Goal: Task Accomplishment & Management: Complete application form

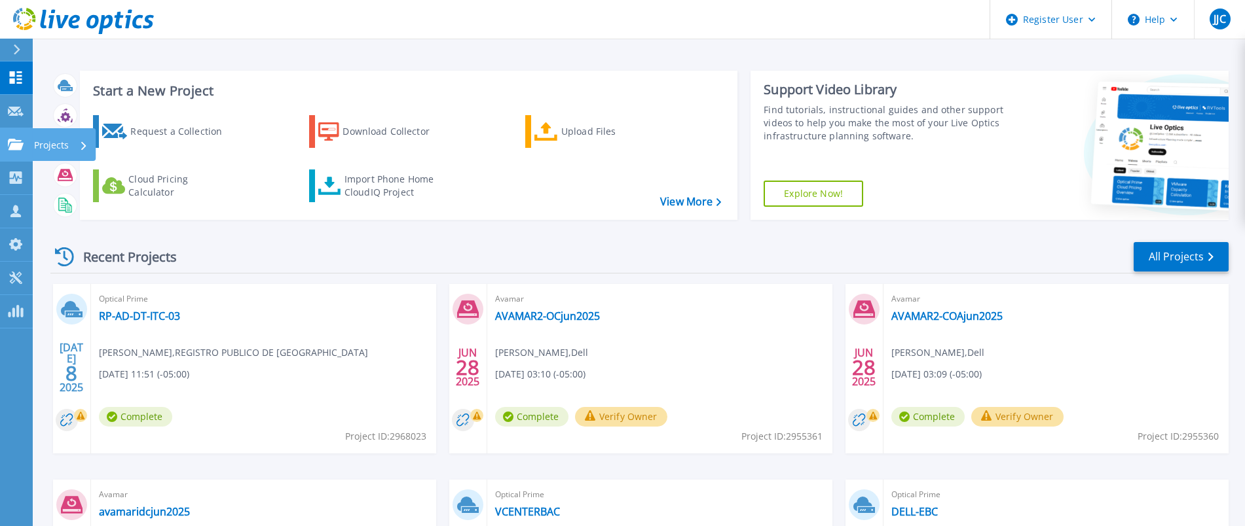
click at [0, 145] on link "Projects Projects" at bounding box center [16, 144] width 33 height 33
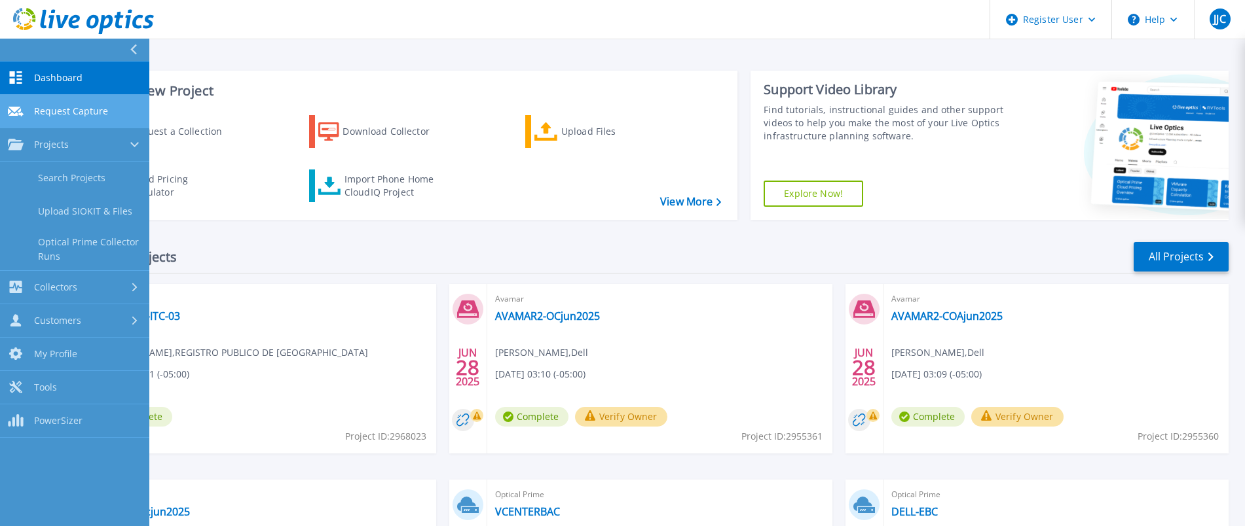
click at [33, 102] on link "Request Capture Request Capture" at bounding box center [74, 111] width 149 height 33
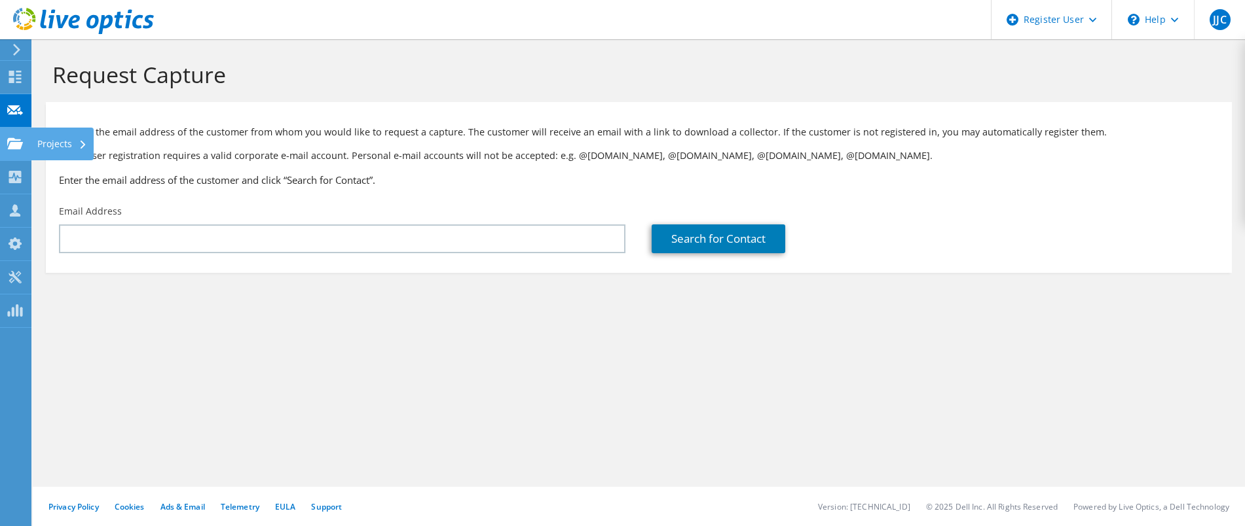
click at [16, 138] on icon at bounding box center [15, 144] width 16 height 12
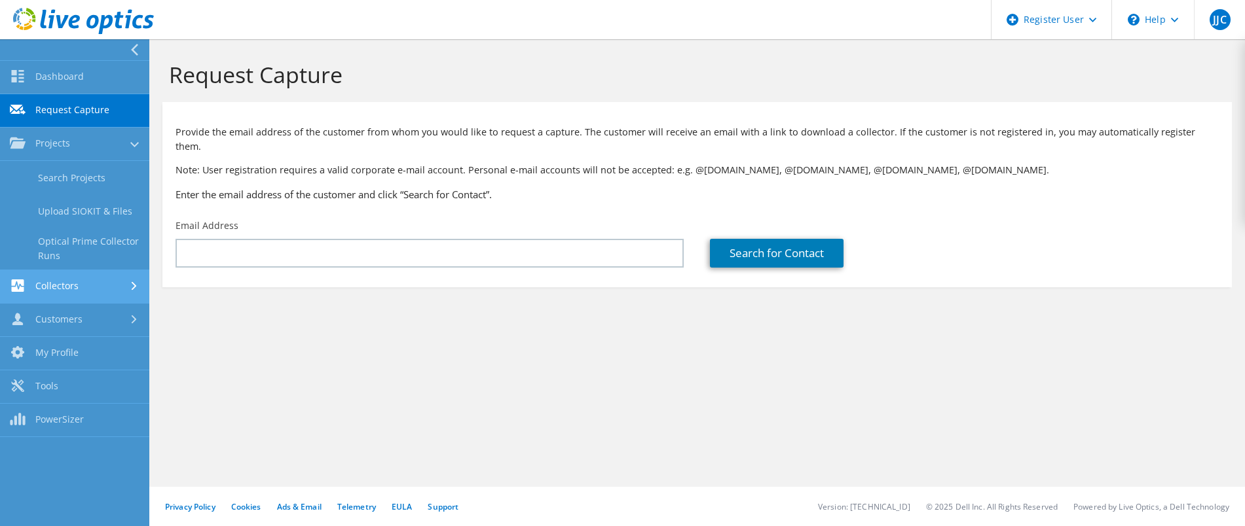
click at [61, 297] on link "Collectors" at bounding box center [74, 286] width 149 height 33
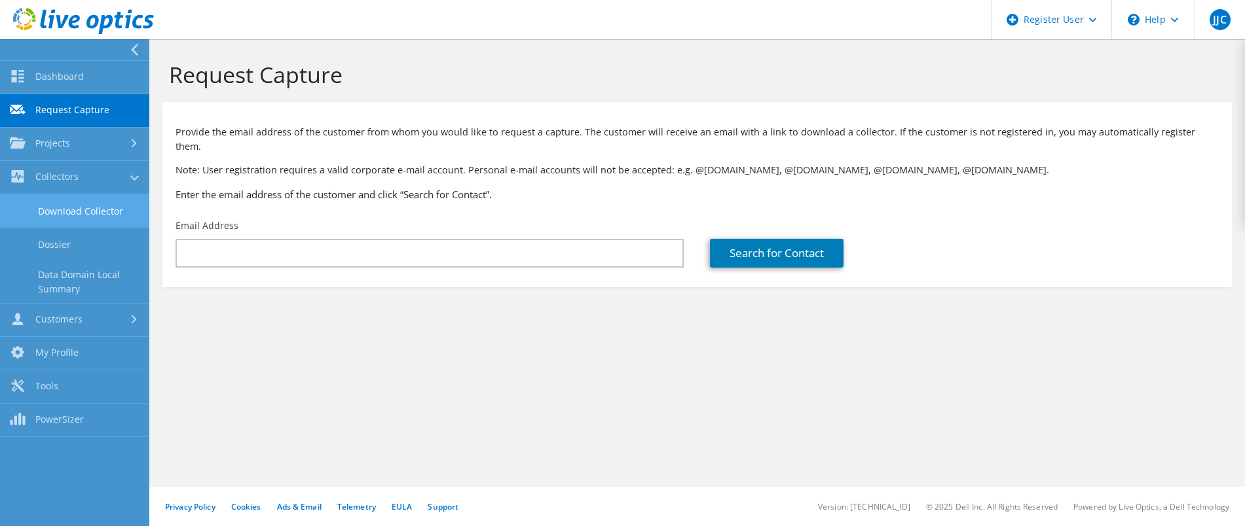
click at [63, 208] on link "Download Collector" at bounding box center [74, 210] width 149 height 33
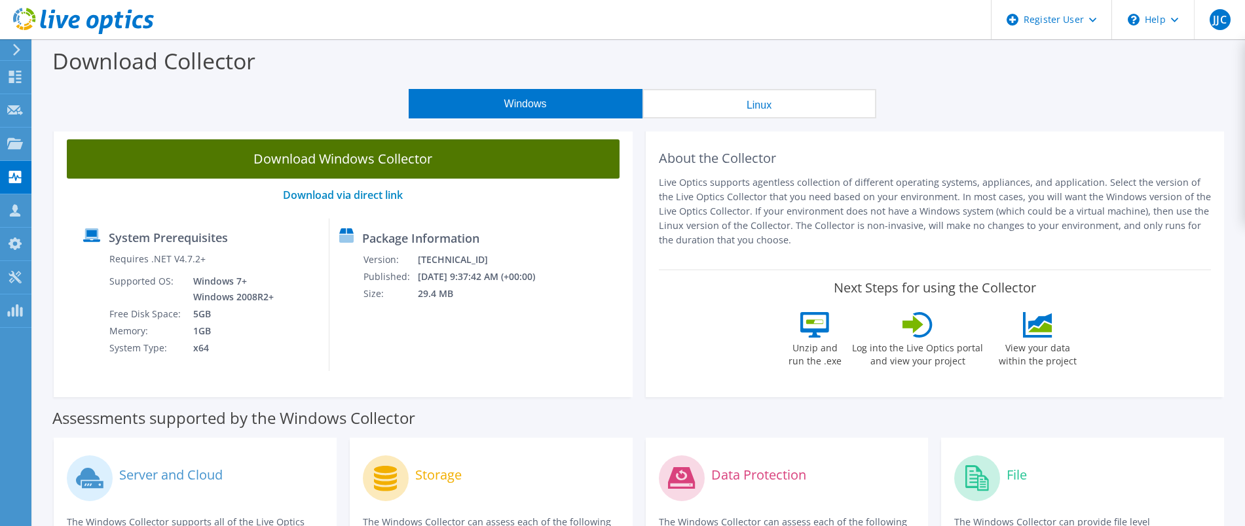
click at [166, 171] on link "Download Windows Collector" at bounding box center [343, 158] width 553 height 39
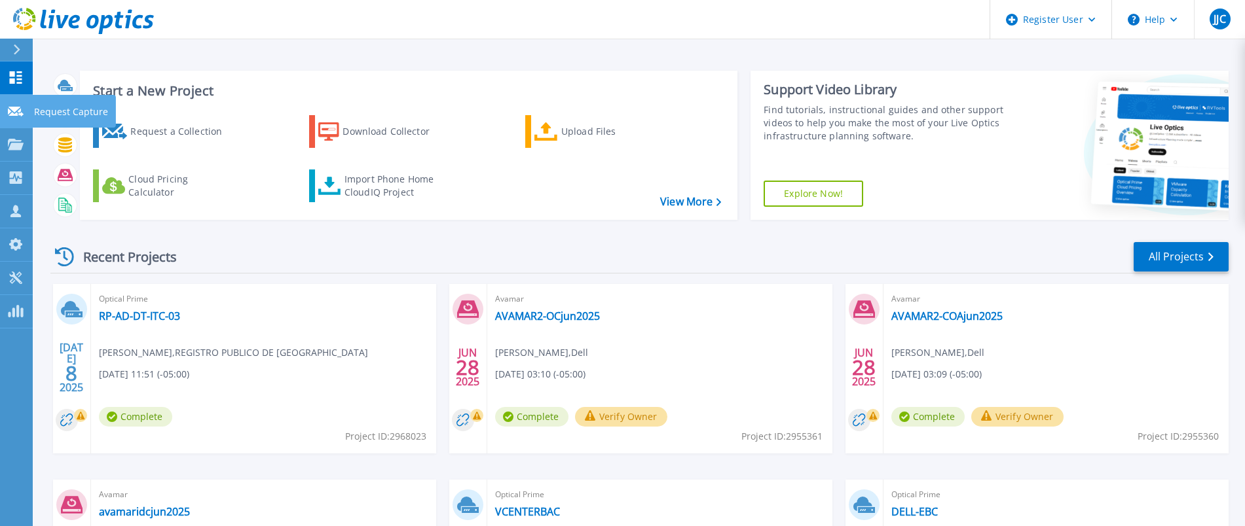
click at [13, 115] on icon at bounding box center [16, 112] width 16 height 10
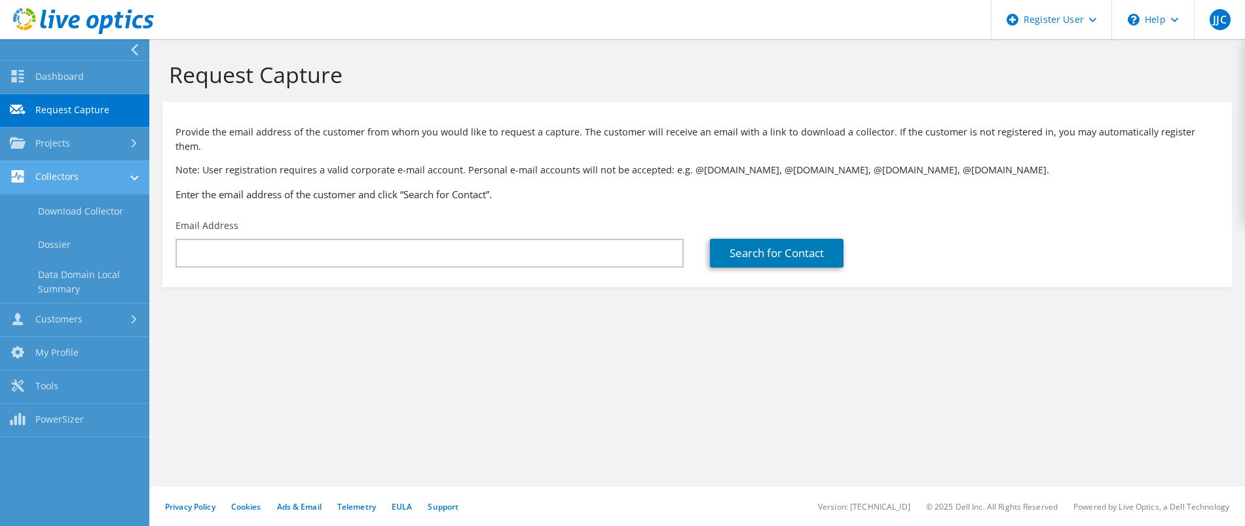
click at [54, 179] on link "Collectors" at bounding box center [74, 177] width 149 height 33
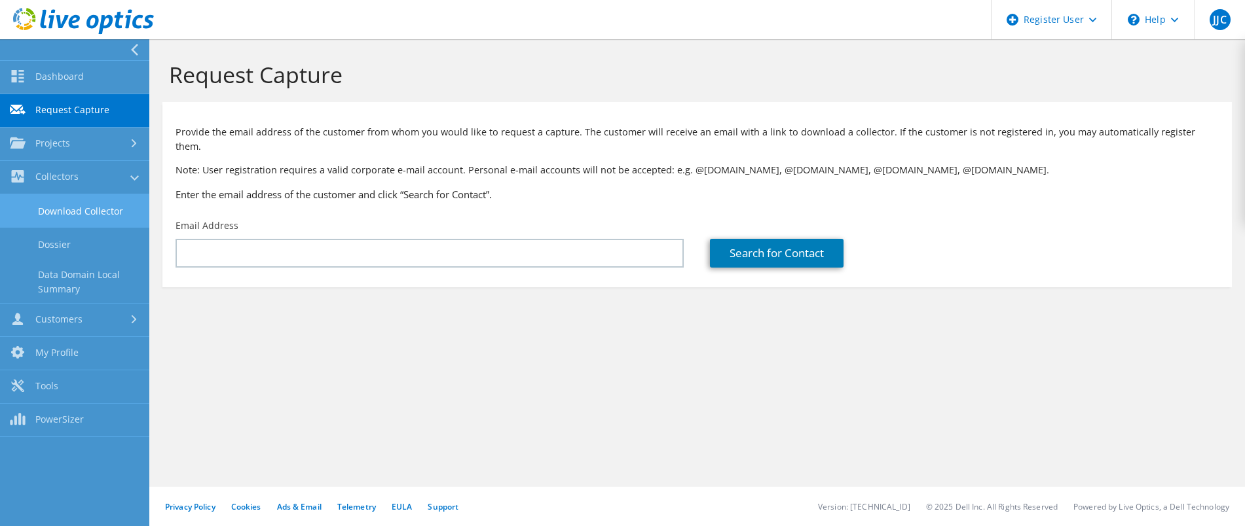
click at [58, 214] on link "Download Collector" at bounding box center [74, 210] width 149 height 33
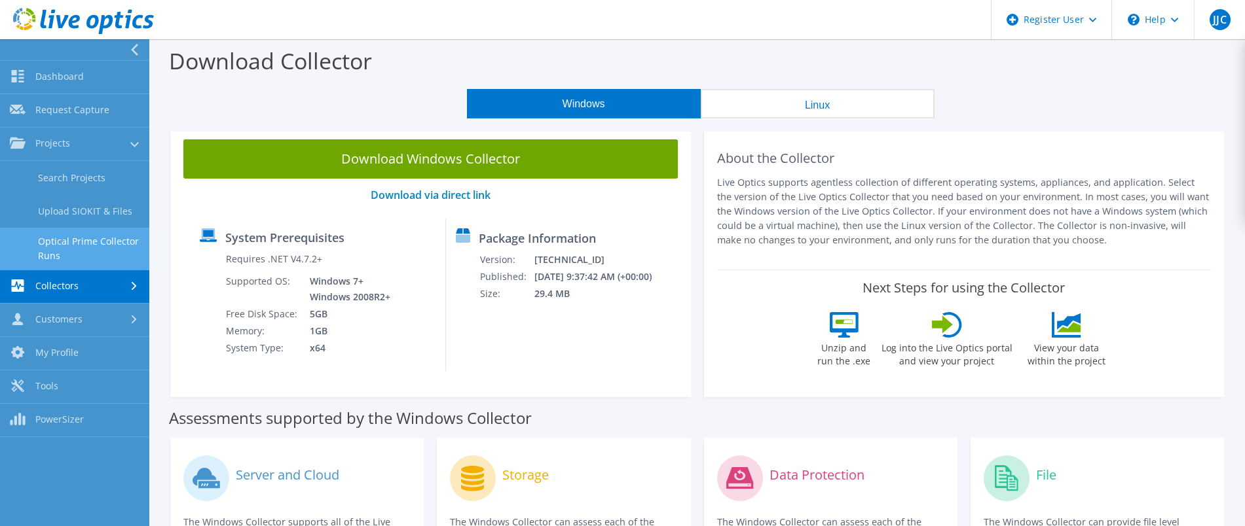
click at [67, 243] on link "Optical Prime Collector Runs" at bounding box center [74, 249] width 149 height 42
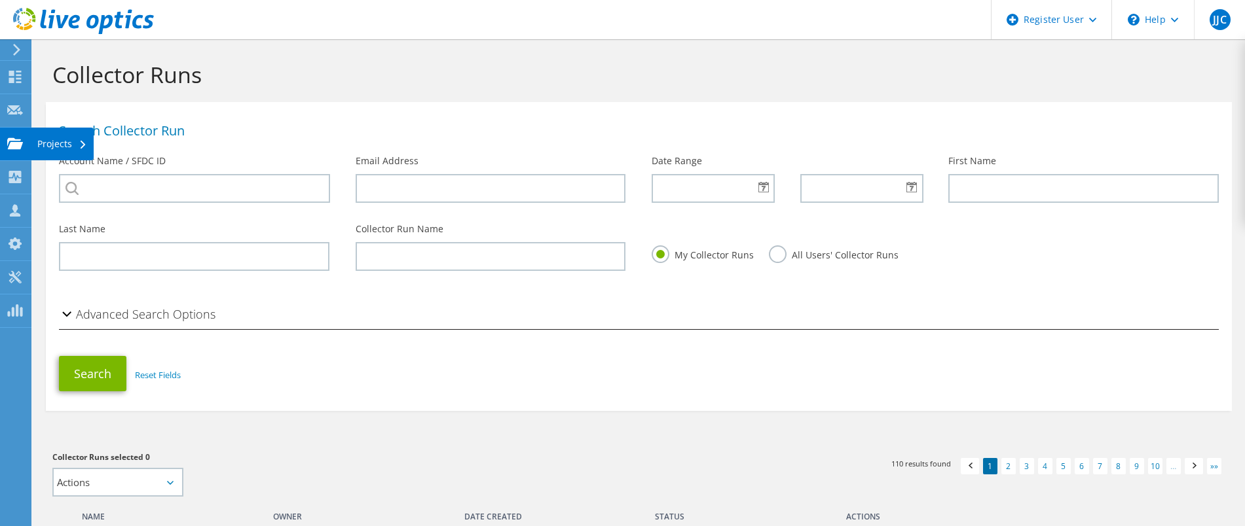
click at [15, 142] on use at bounding box center [15, 143] width 16 height 11
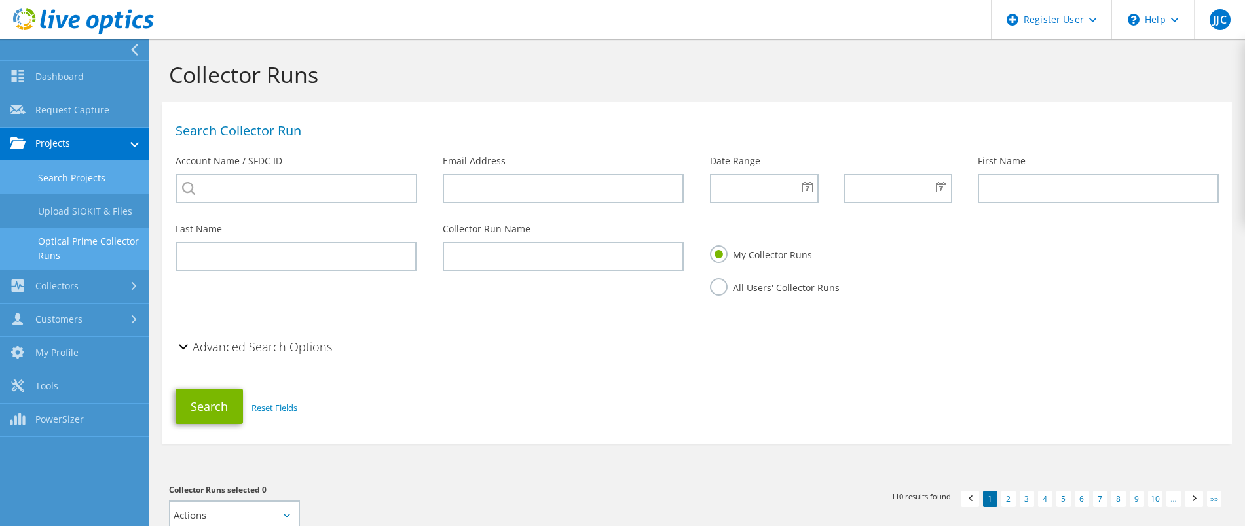
click at [43, 174] on link "Search Projects" at bounding box center [74, 177] width 149 height 33
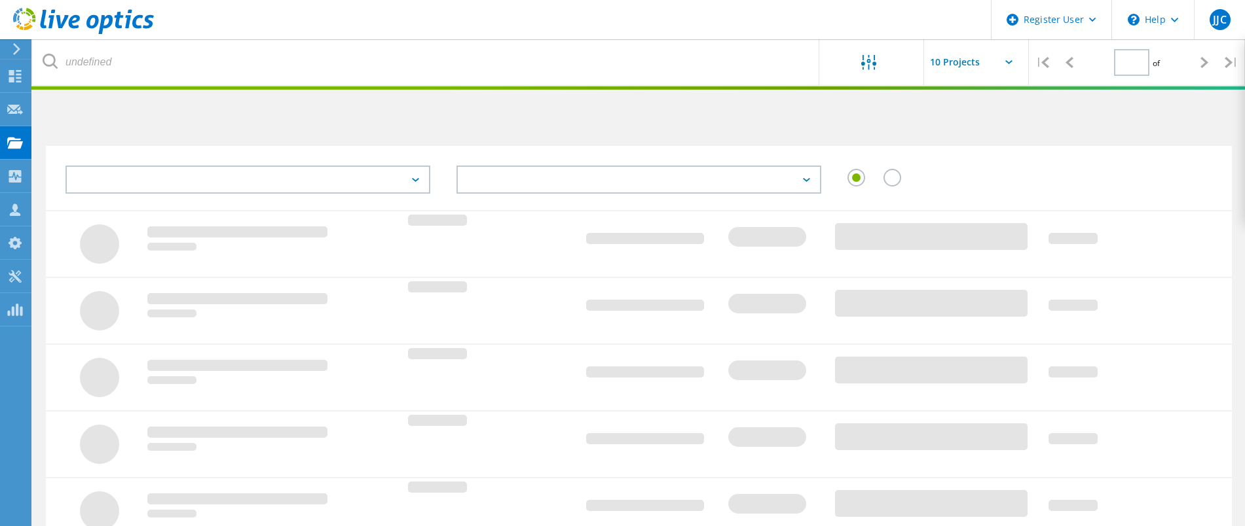
type input "1"
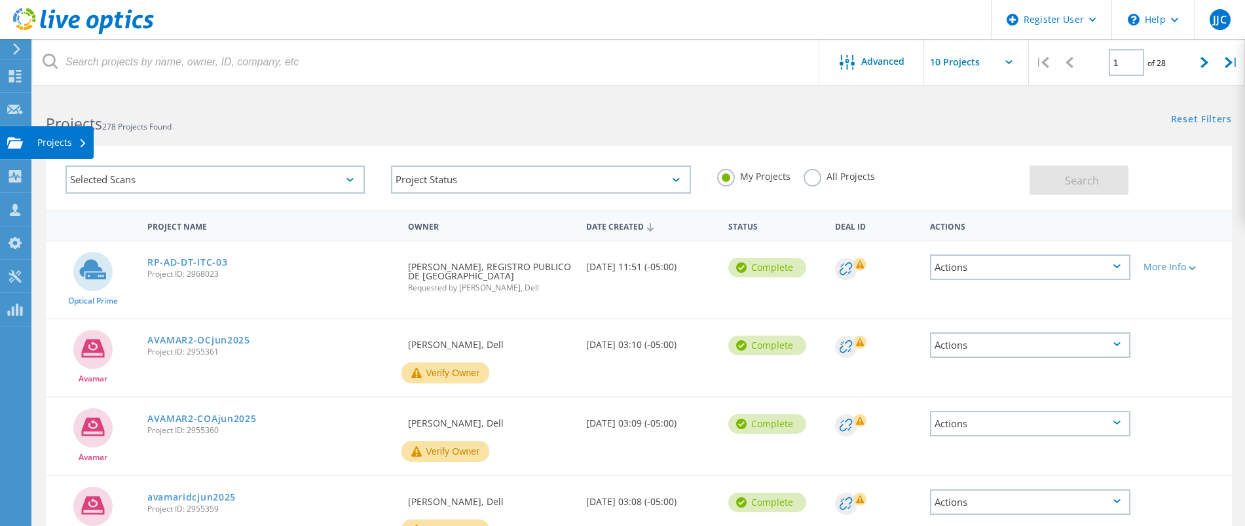
click at [12, 146] on use at bounding box center [15, 142] width 16 height 11
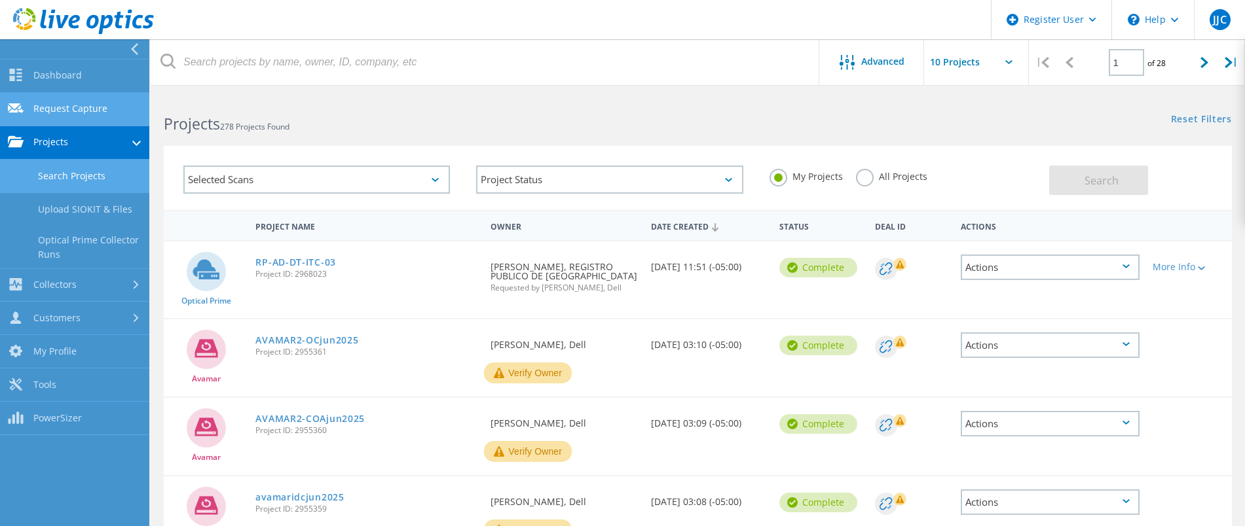
click at [49, 119] on link "Request Capture" at bounding box center [74, 109] width 149 height 33
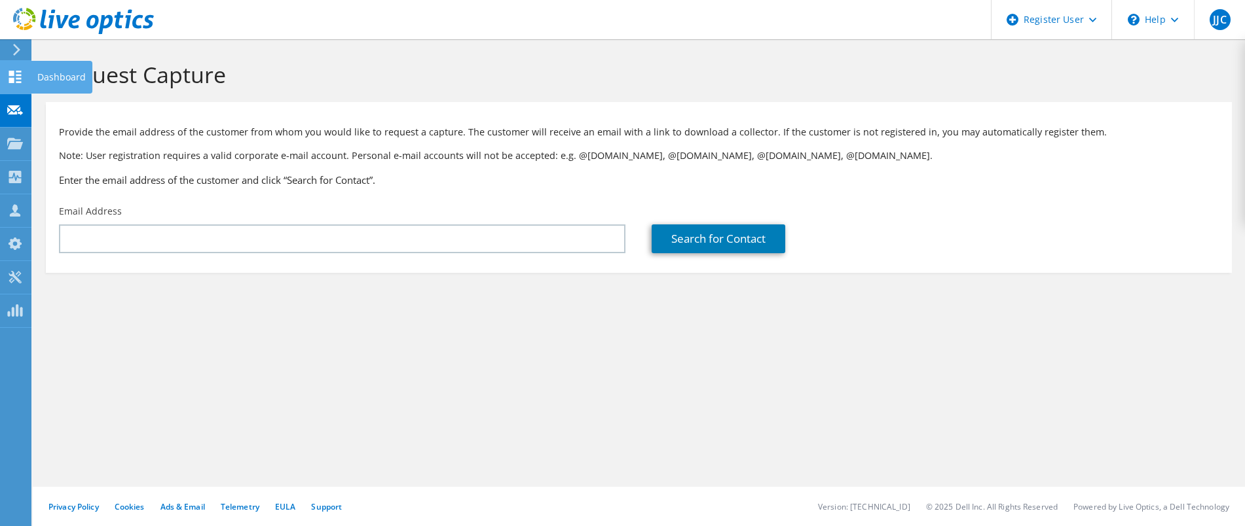
click at [22, 73] on icon at bounding box center [15, 77] width 16 height 12
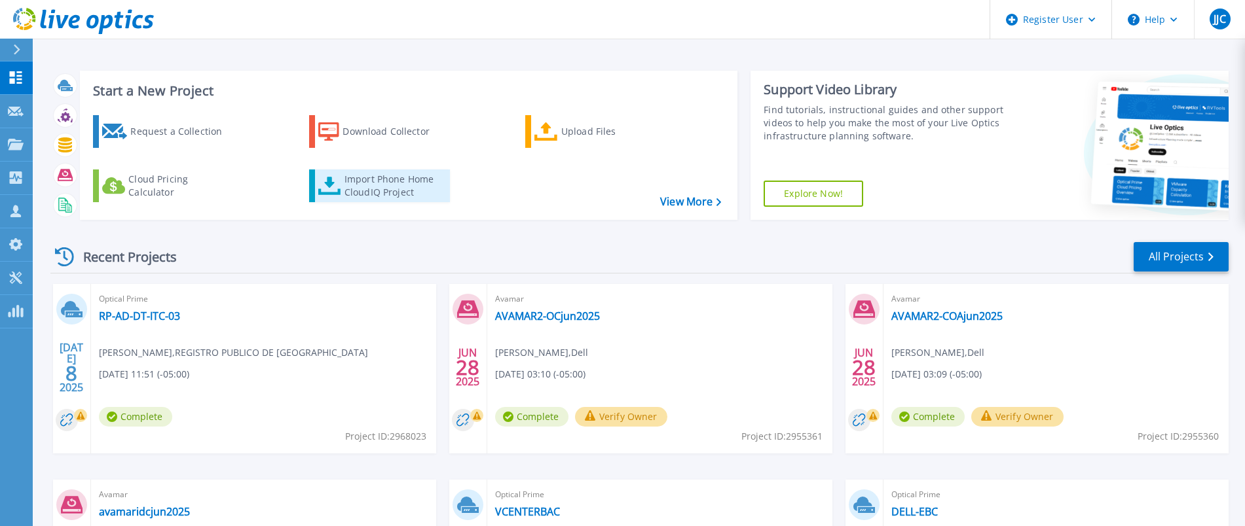
click at [366, 193] on div "Import Phone Home CloudIQ Project" at bounding box center [395, 186] width 102 height 26
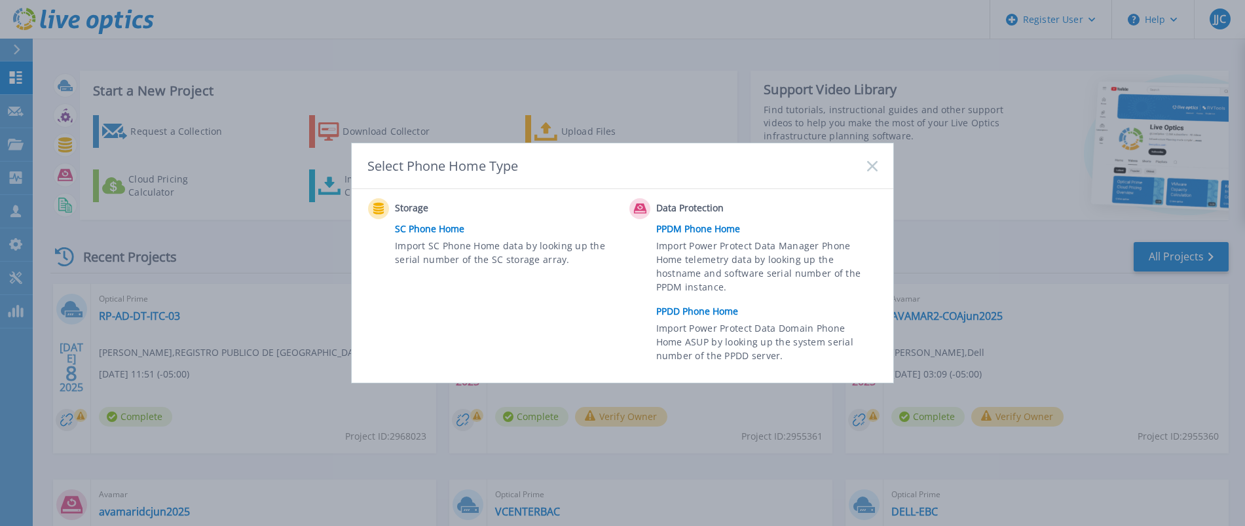
click at [709, 310] on link "PPDD Phone Home" at bounding box center [770, 312] width 228 height 20
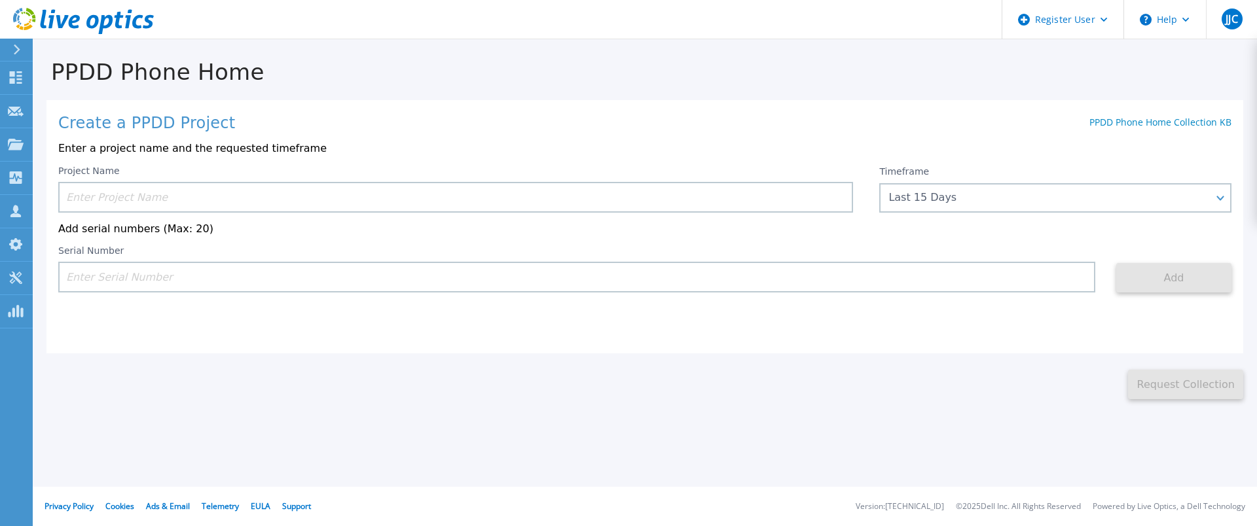
click at [329, 191] on input at bounding box center [455, 197] width 795 height 31
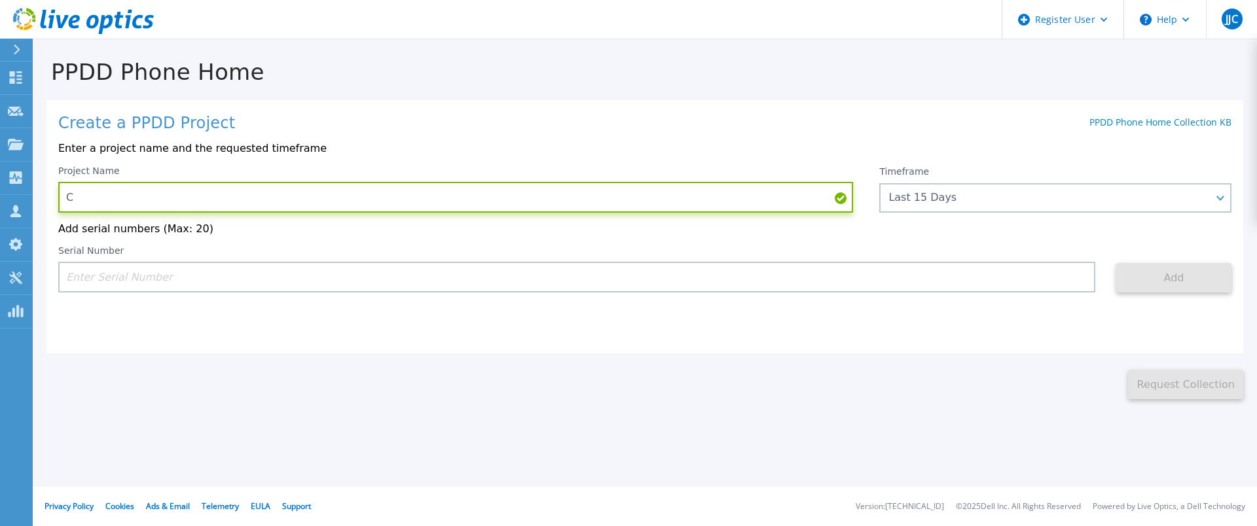
click at [329, 191] on input "C" at bounding box center [455, 197] width 795 height 31
type input "CSSS DD"
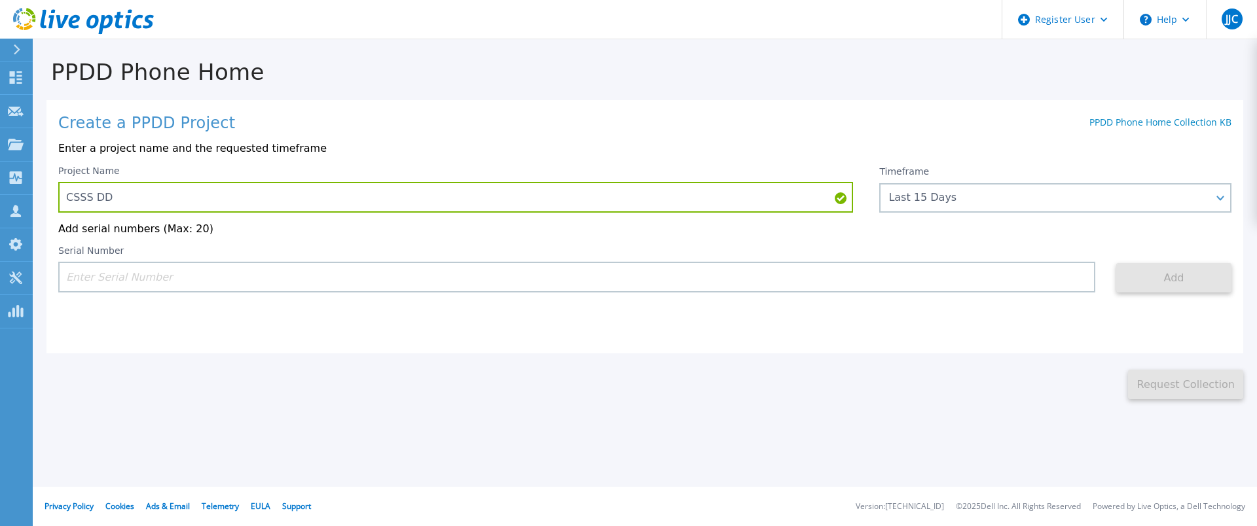
click at [341, 299] on div "Create a PPDD Project PPDD Phone Home Collection KB Enter a project name and th…" at bounding box center [644, 226] width 1197 height 253
click at [313, 276] on input at bounding box center [576, 277] width 1037 height 31
paste input "CKM01220906139"
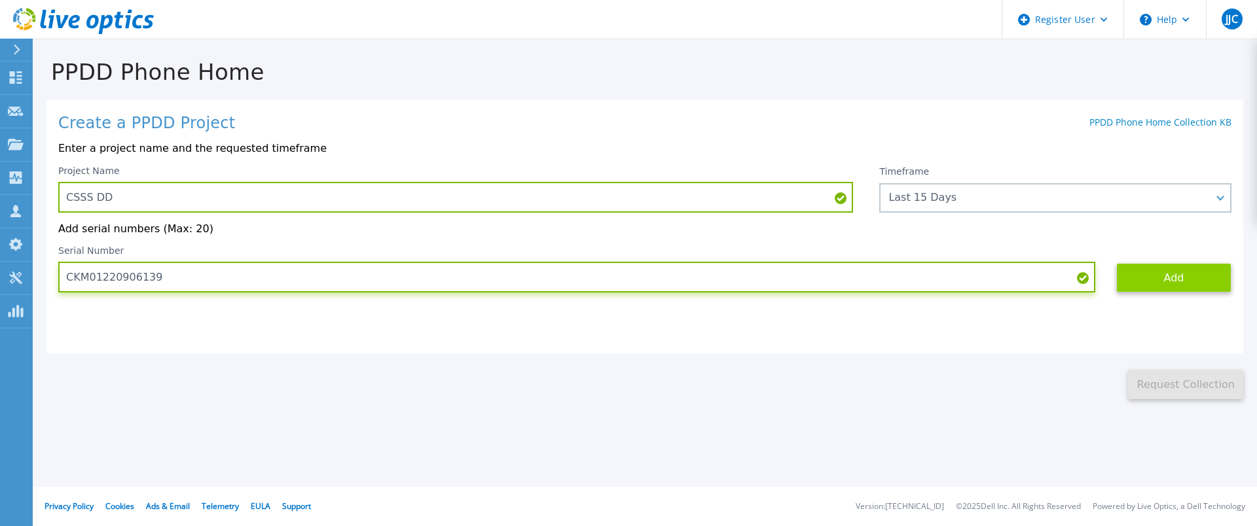
type input "CKM01220906139"
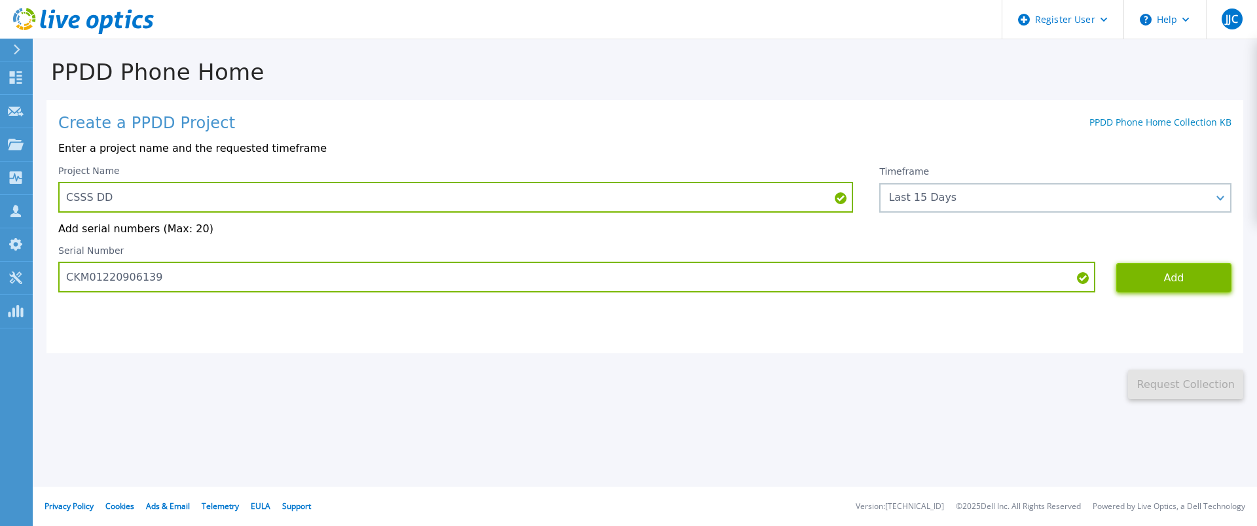
click at [1154, 266] on button "Add" at bounding box center [1173, 277] width 115 height 29
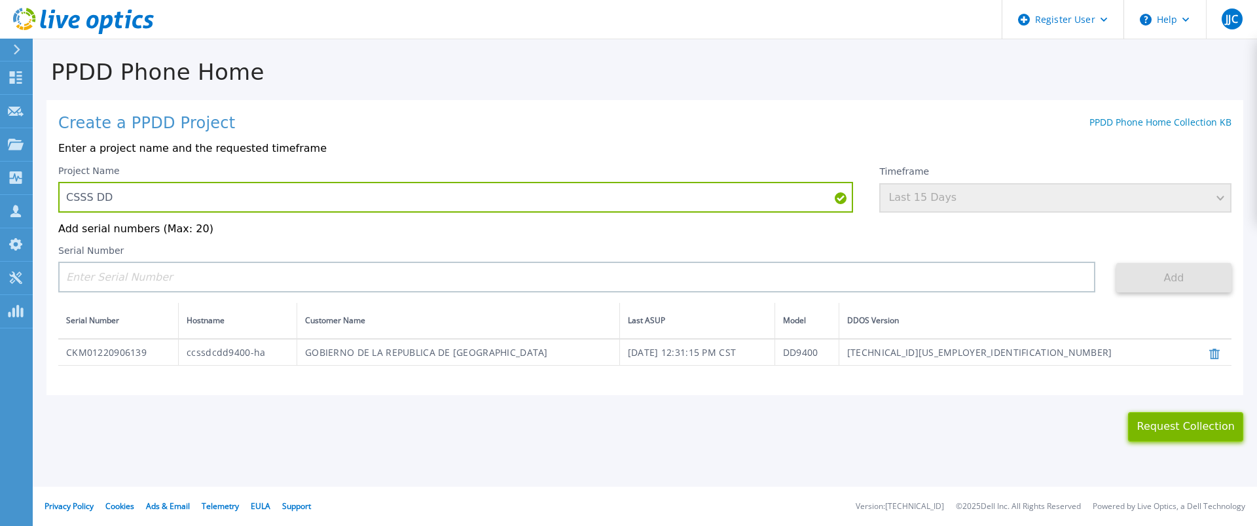
click at [1172, 434] on button "Request Collection" at bounding box center [1185, 427] width 115 height 29
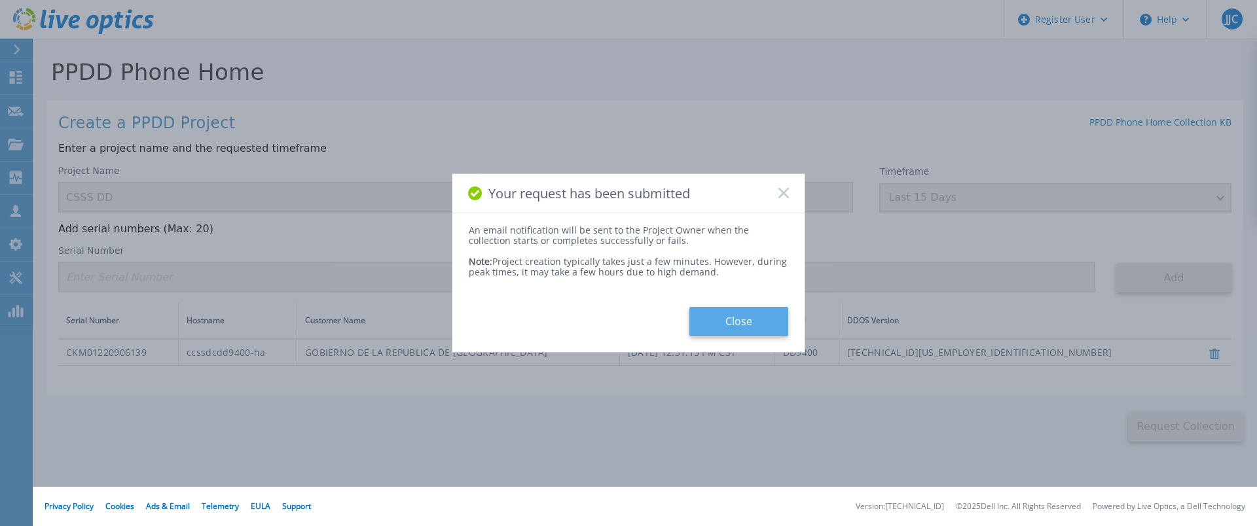
click at [731, 315] on button "Close" at bounding box center [739, 321] width 99 height 29
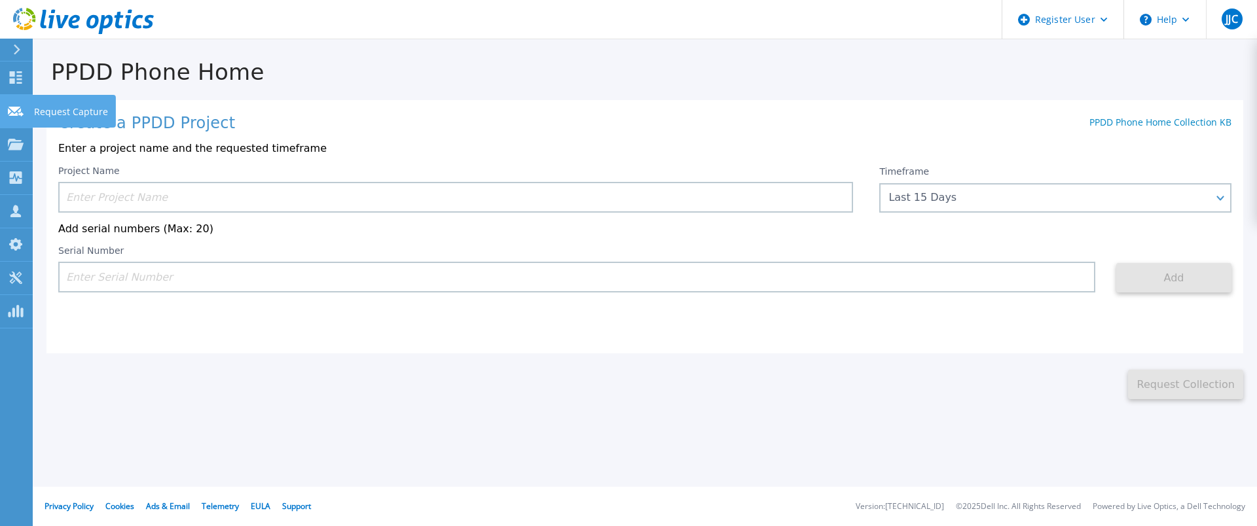
click at [0, 105] on link "Request Capture Request Capture" at bounding box center [16, 111] width 33 height 33
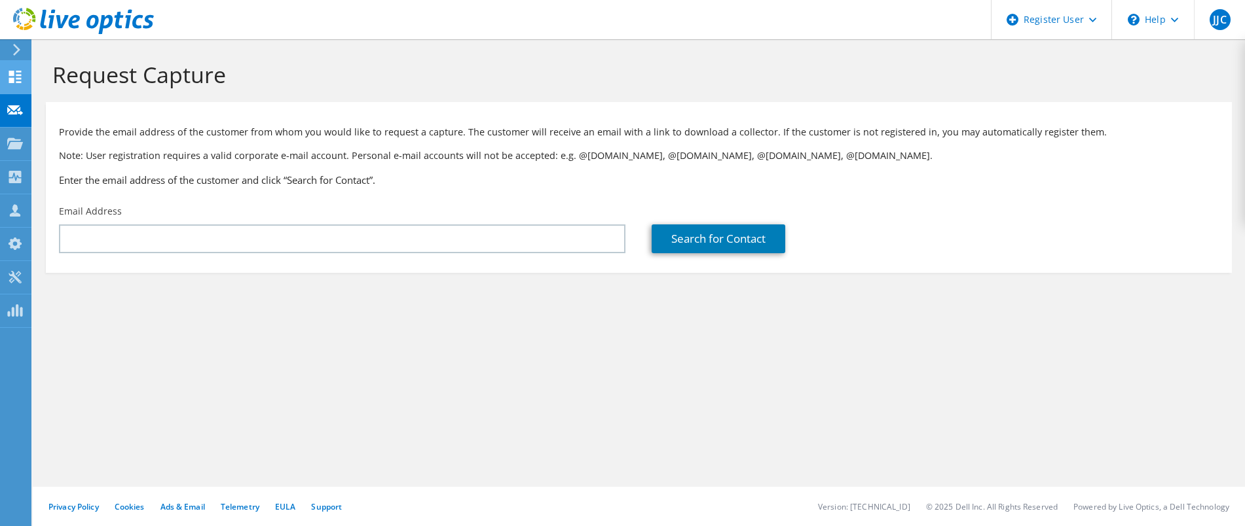
click at [12, 81] on use at bounding box center [15, 77] width 12 height 12
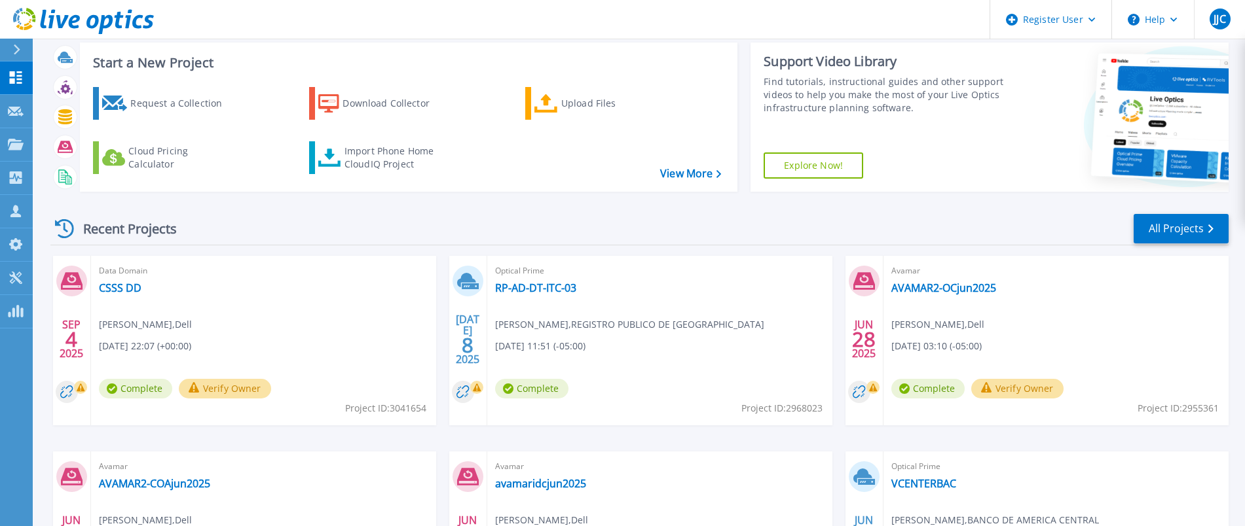
scroll to position [29, 0]
click at [138, 278] on div "Data Domain CSSS DD Juan Jose Corea , Dell 09/04/2025, 22:07 (+00:00) Complete …" at bounding box center [263, 340] width 345 height 170
click at [128, 287] on link "CSSS DD" at bounding box center [120, 287] width 43 height 13
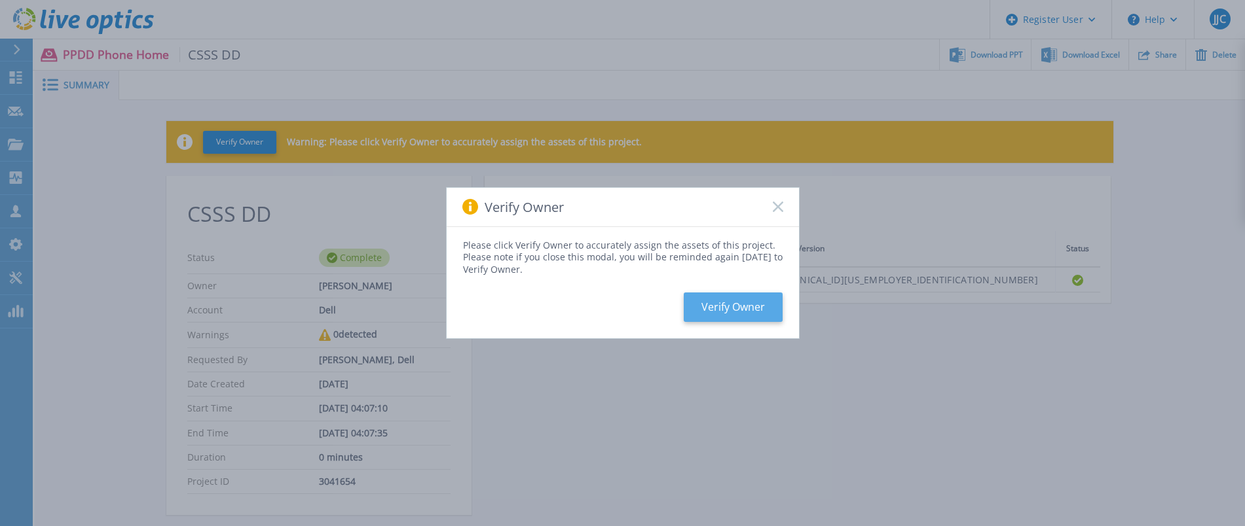
click at [743, 295] on button "Verify Owner" at bounding box center [733, 307] width 99 height 29
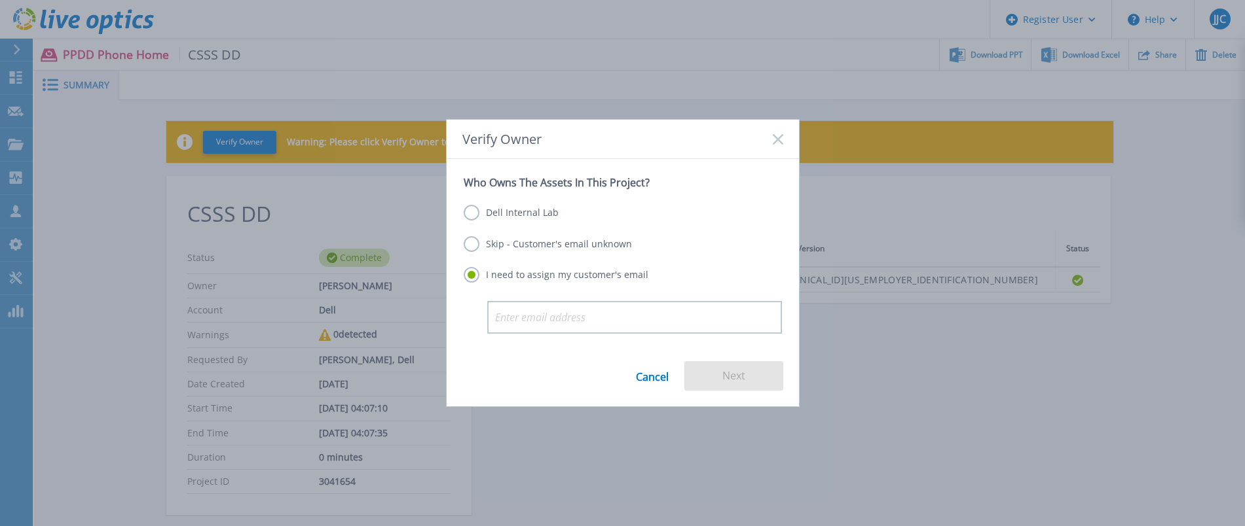
click at [547, 250] on label "Skip - Customer's email unknown" at bounding box center [548, 244] width 168 height 16
click at [0, 0] on input "Skip - Customer's email unknown" at bounding box center [0, 0] width 0 height 0
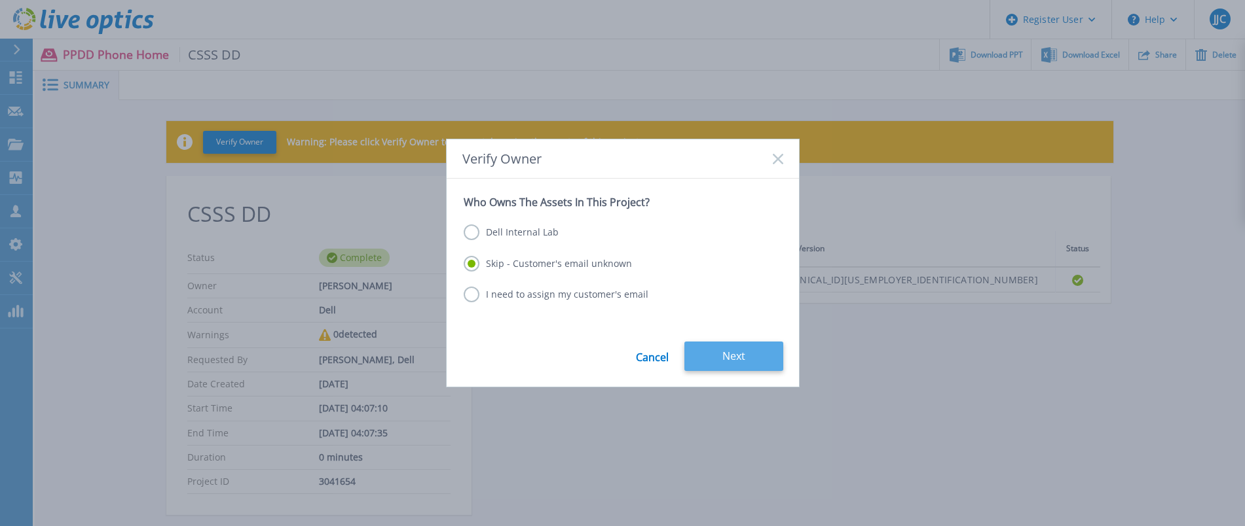
click at [728, 369] on button "Next" at bounding box center [733, 356] width 99 height 29
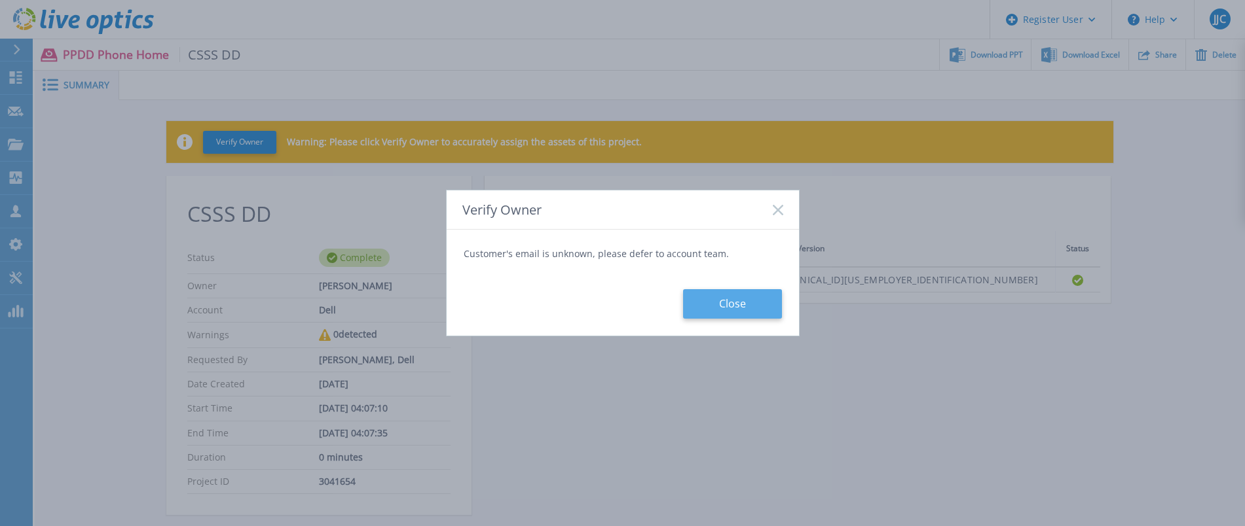
click at [729, 299] on button "Close" at bounding box center [732, 303] width 99 height 29
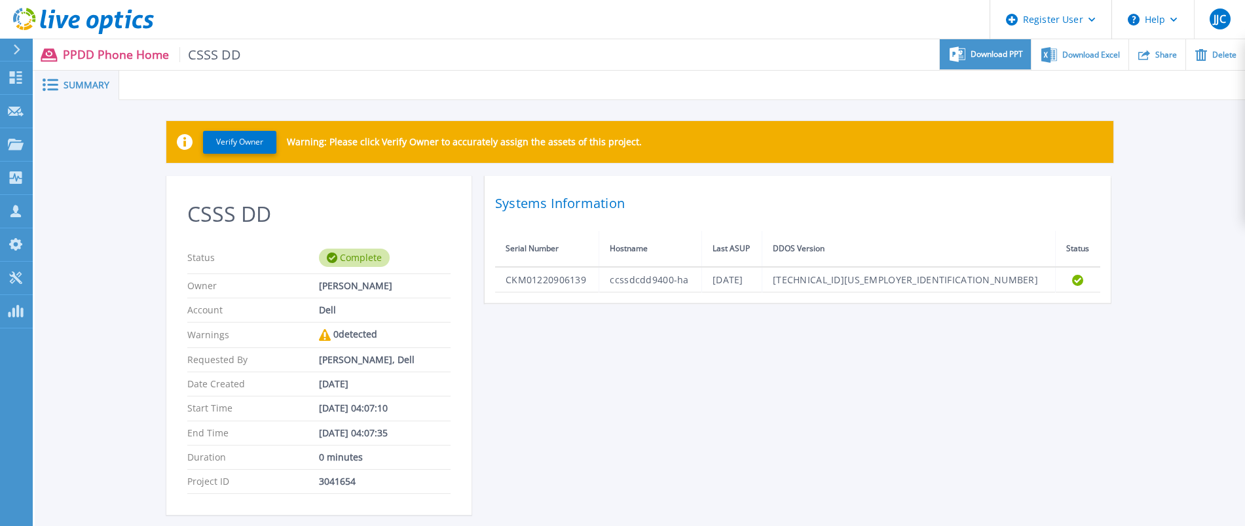
click at [1004, 55] on span "Download PPT" at bounding box center [996, 54] width 52 height 8
click at [599, 252] on th "Serial Number" at bounding box center [547, 249] width 104 height 36
click at [1012, 57] on span "Download PPT" at bounding box center [996, 54] width 52 height 8
